Goal: Task Accomplishment & Management: Complete application form

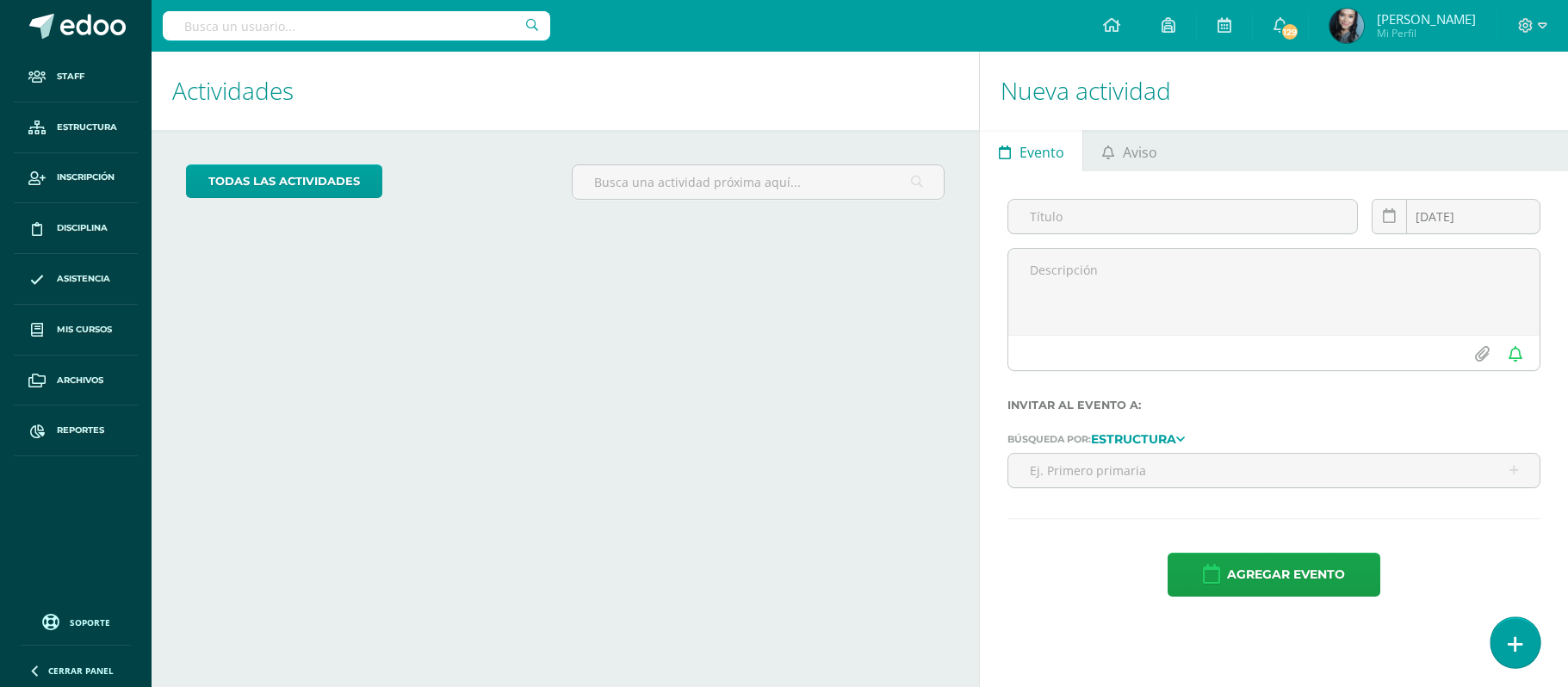
click at [1502, 644] on link at bounding box center [1515, 643] width 49 height 50
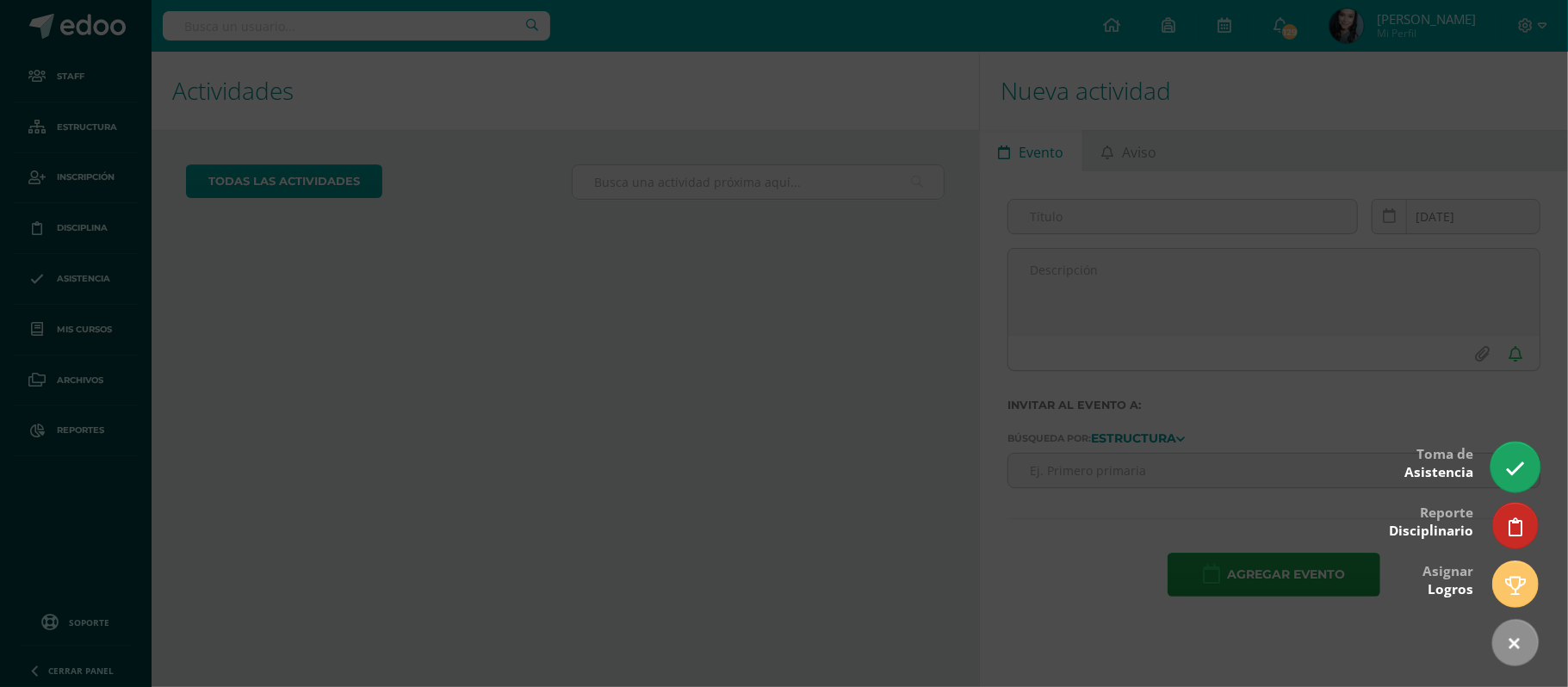
click at [1506, 469] on icon at bounding box center [1515, 469] width 20 height 20
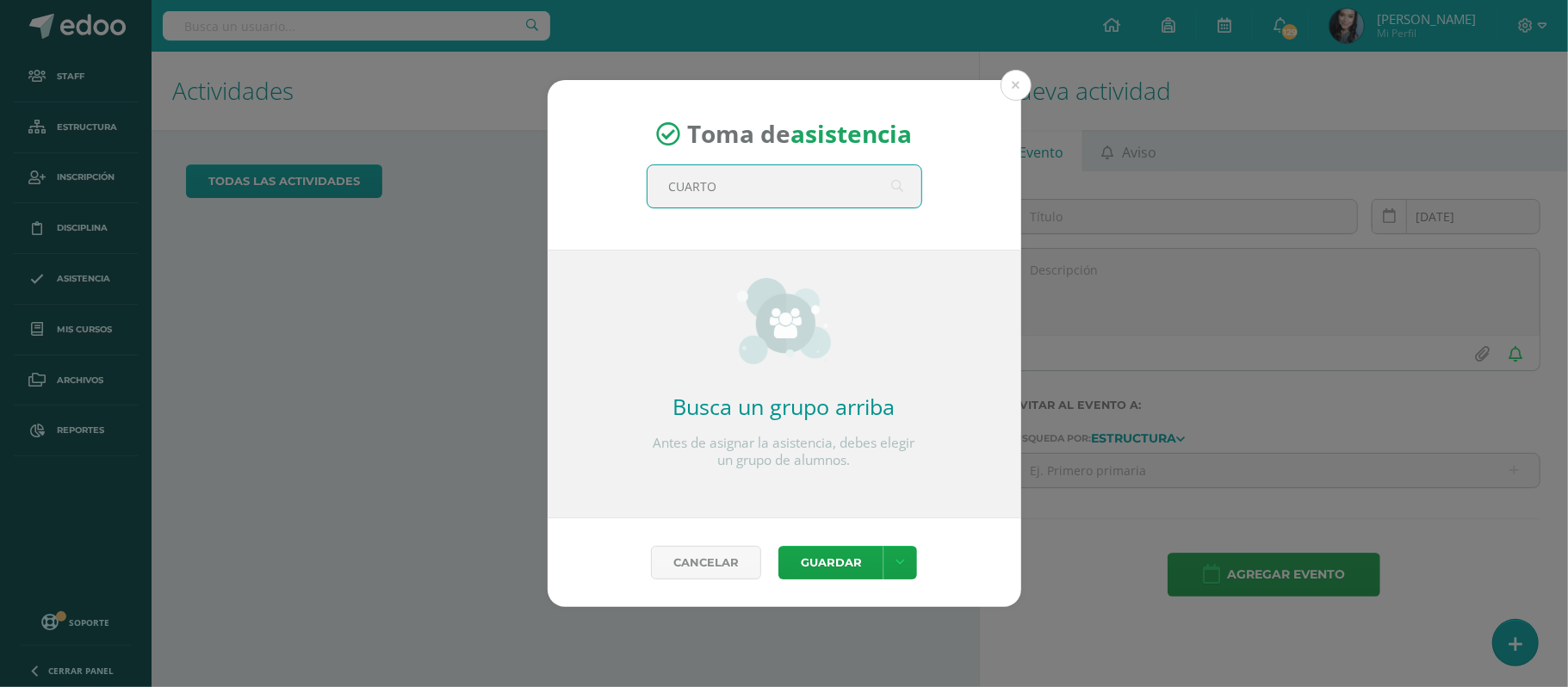
type input "CUARTO"
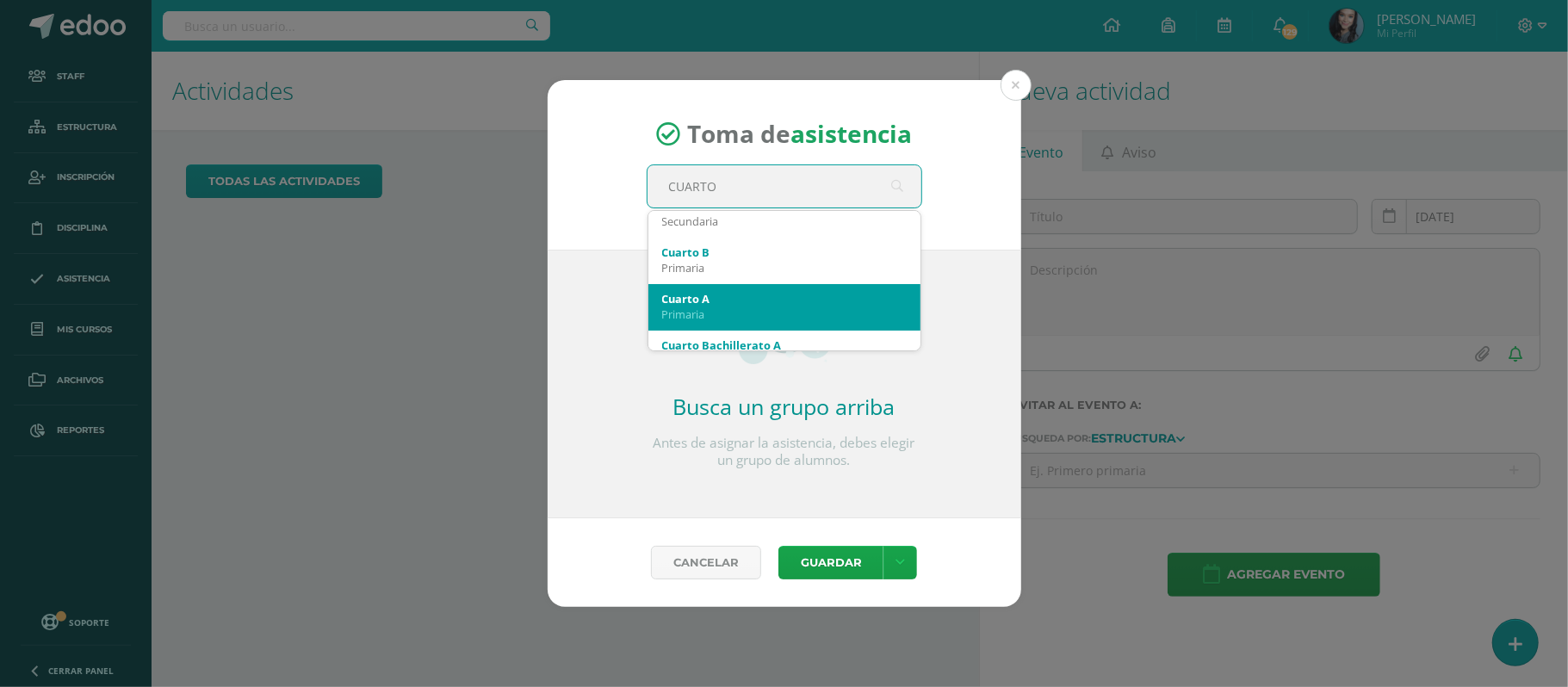
scroll to position [67, 0]
click at [729, 293] on div "Cuarto A" at bounding box center [784, 297] width 244 height 15
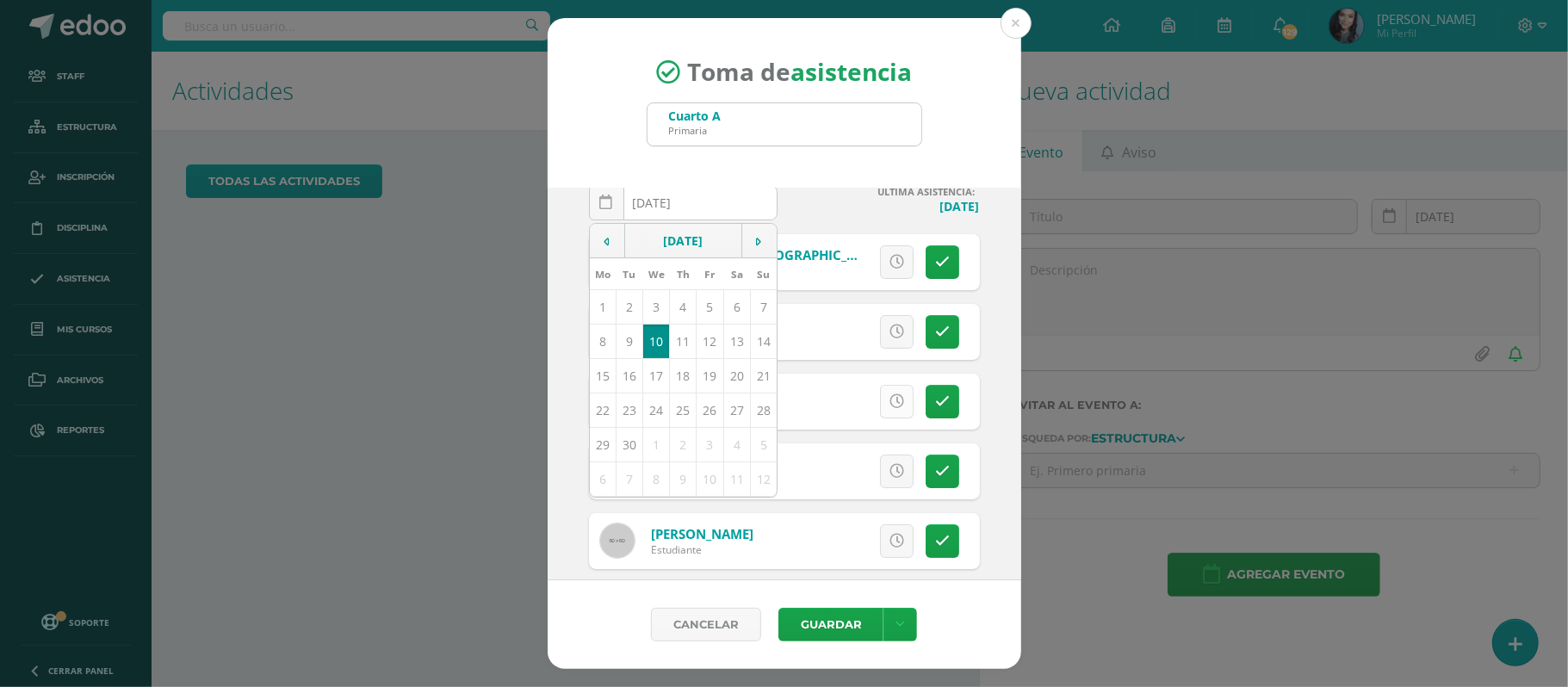
scroll to position [0, 0]
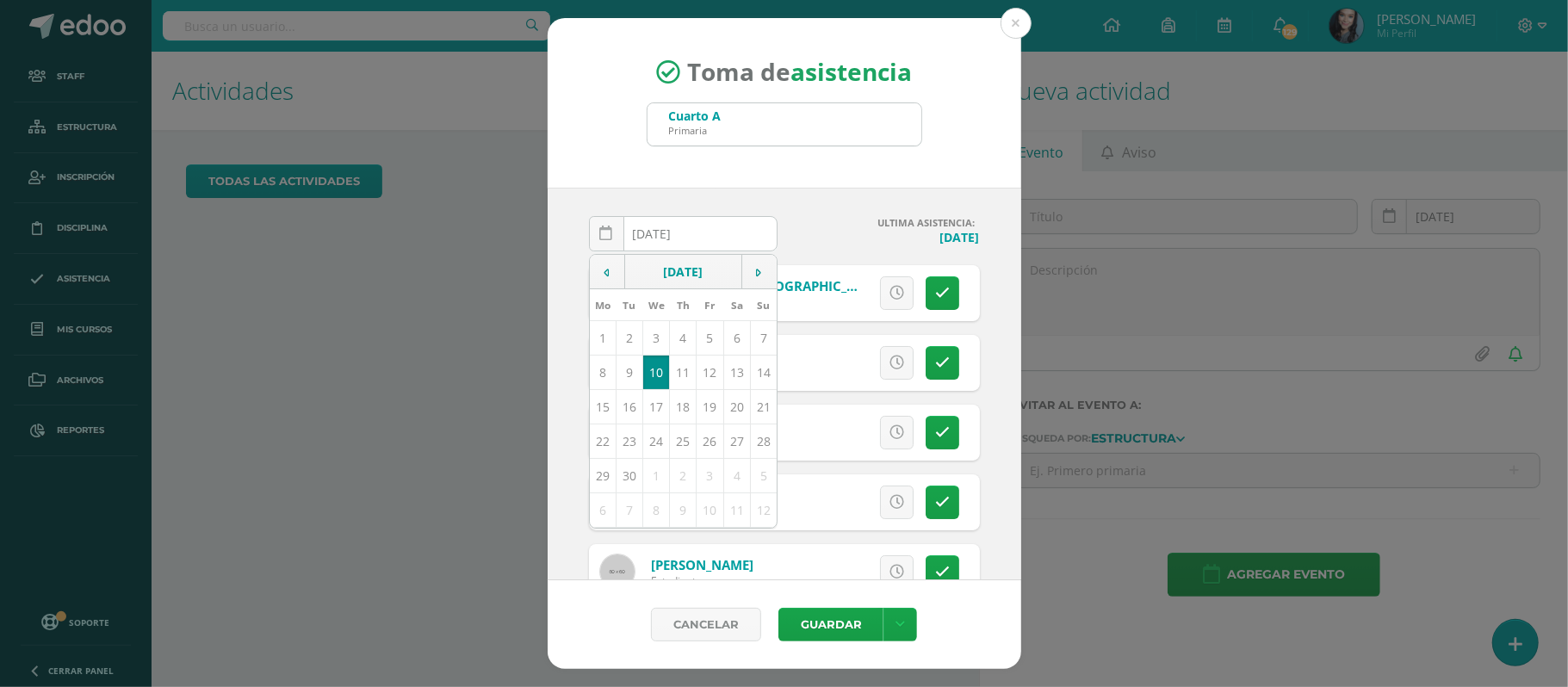
click at [923, 188] on div "2025-09-10 September, 2025 Mo Tu We Th Fr Sa Su 1 2 3 4 5 6 7 8 9 10 11 12 13 1…" at bounding box center [784, 384] width 474 height 393
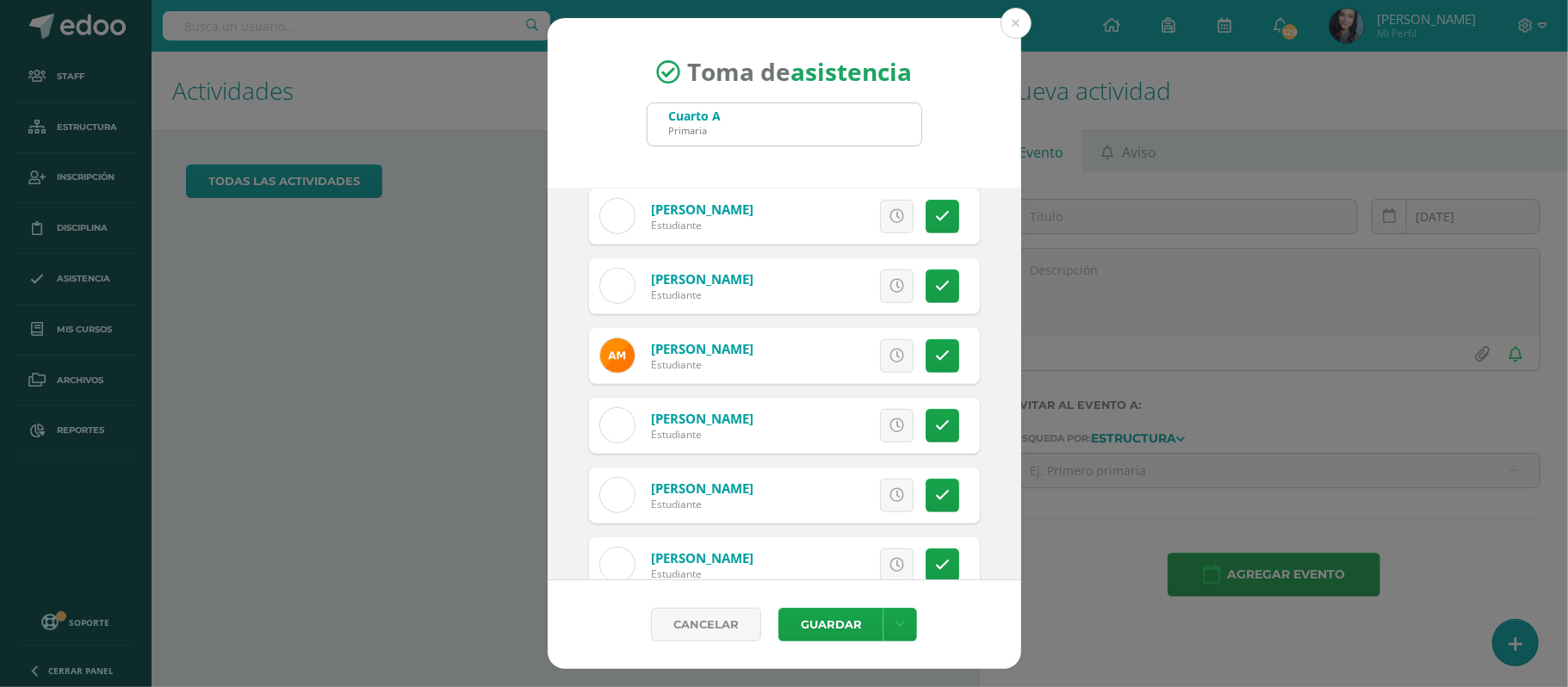
scroll to position [886, 0]
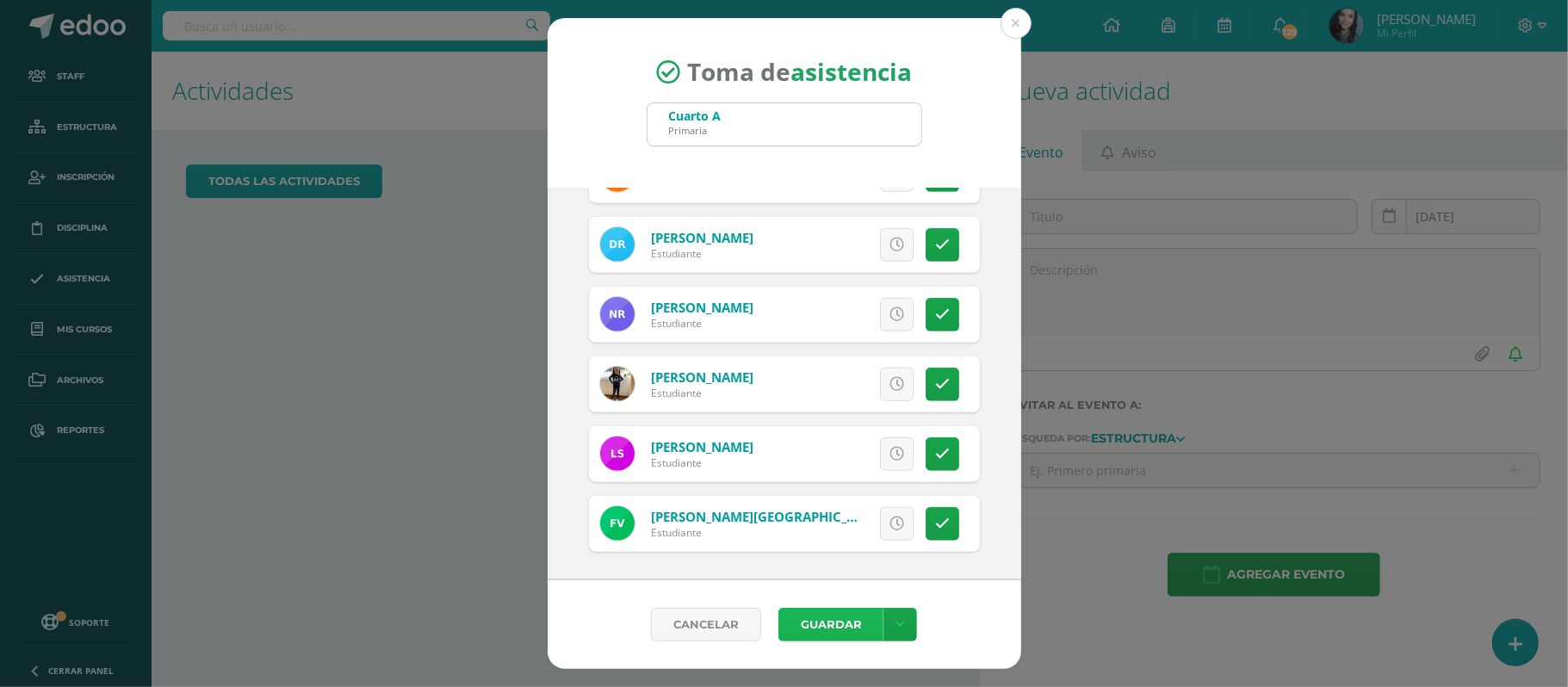
click at [835, 625] on button "Guardar" at bounding box center [830, 625] width 105 height 34
